Goal: Information Seeking & Learning: Understand process/instructions

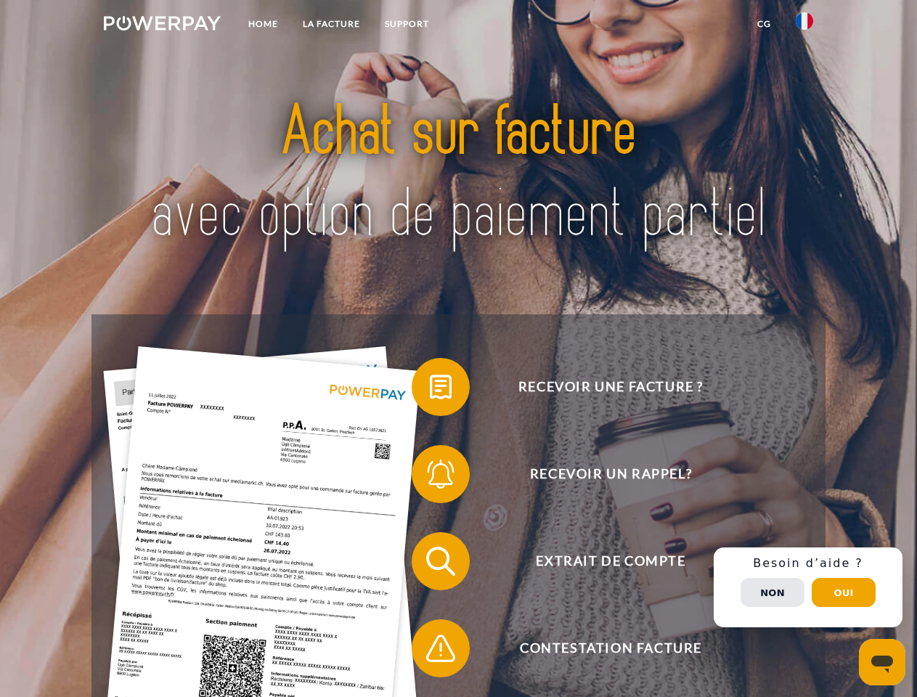
click at [162, 25] on img at bounding box center [162, 23] width 117 height 15
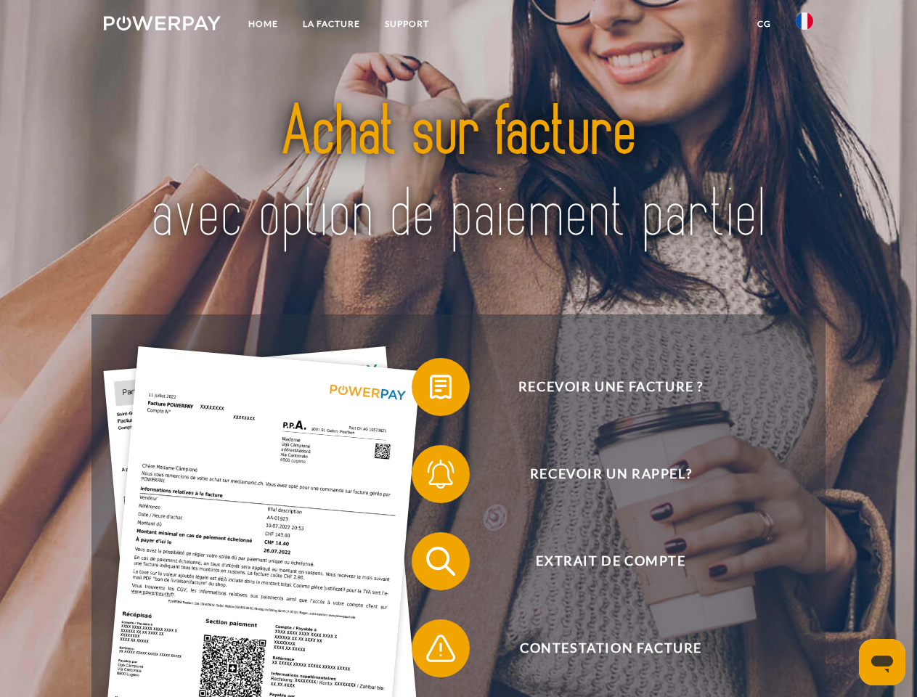
click at [805, 25] on img at bounding box center [804, 20] width 17 height 17
click at [764, 24] on link "CG" at bounding box center [764, 24] width 38 height 26
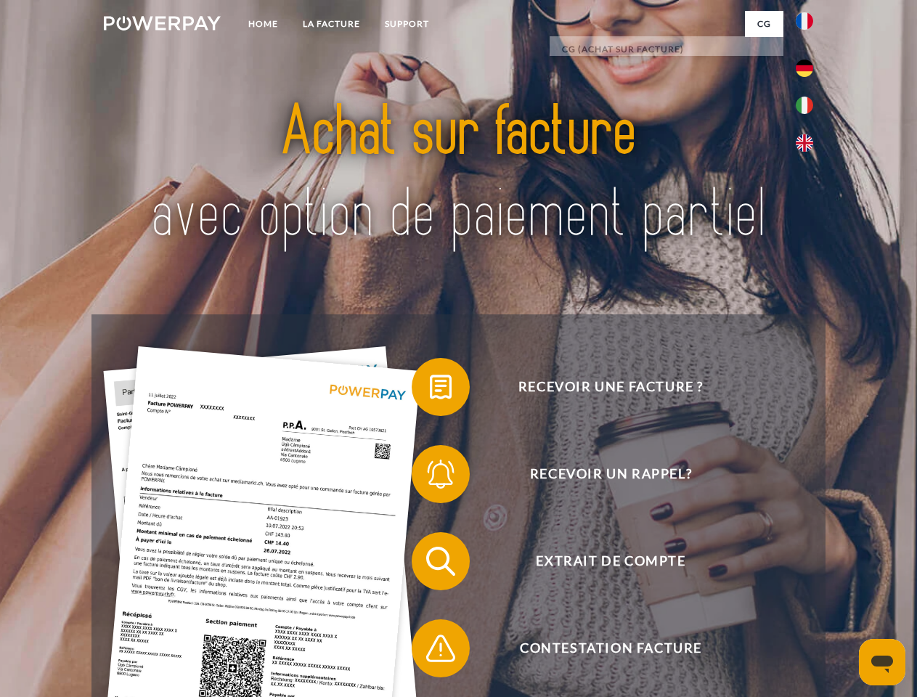
click at [430, 390] on span at bounding box center [419, 387] width 73 height 73
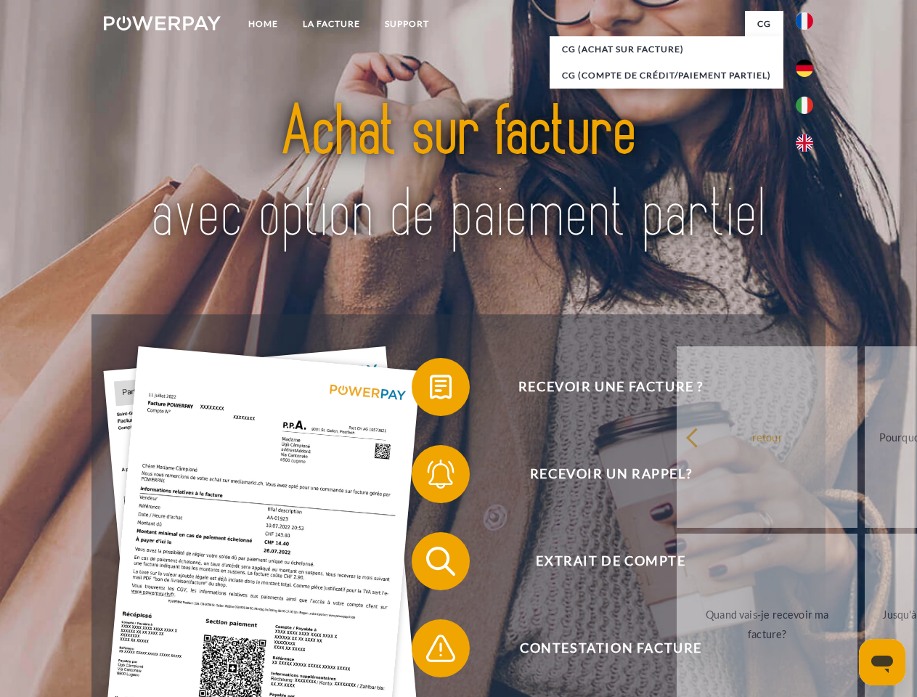
click at [430, 477] on span at bounding box center [419, 474] width 73 height 73
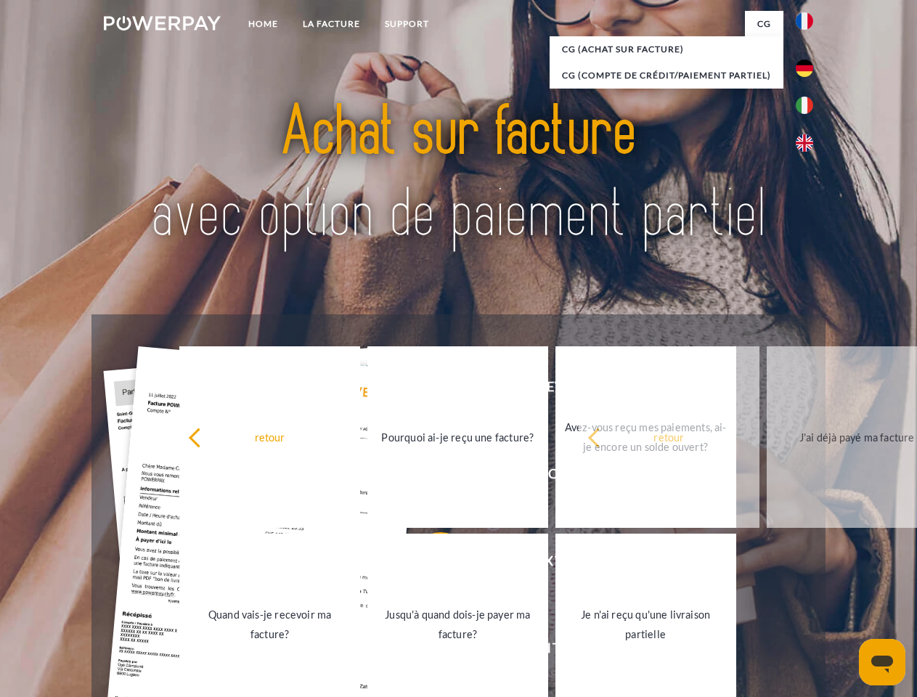
click at [430, 564] on link "Jusqu'à quand dois-je payer ma facture?" at bounding box center [458, 625] width 181 height 182
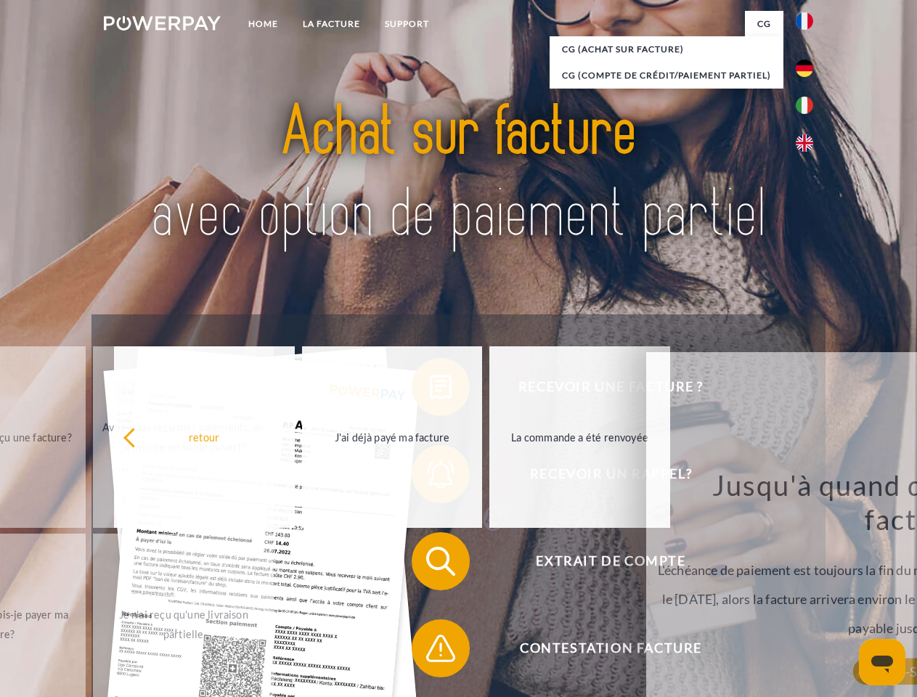
click at [430, 652] on span at bounding box center [419, 648] width 73 height 73
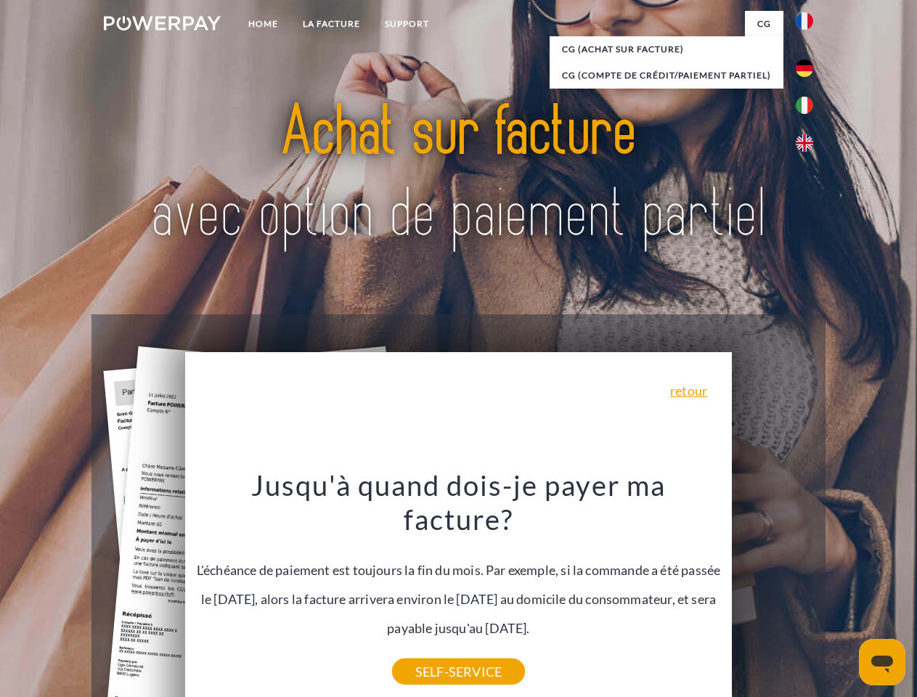
click at [808, 588] on div "Recevoir une facture ? Recevoir un rappel? Extrait de compte retour" at bounding box center [459, 605] width 734 height 581
click at [773, 591] on span "Extrait de compte" at bounding box center [611, 561] width 356 height 58
click at [844, 593] on header "Home LA FACTURE Support" at bounding box center [458, 501] width 917 height 1003
